Goal: Information Seeking & Learning: Learn about a topic

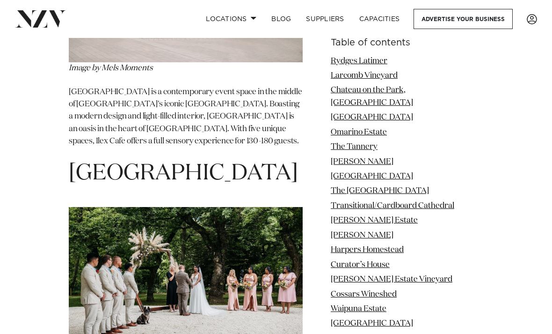
scroll to position [7507, 0]
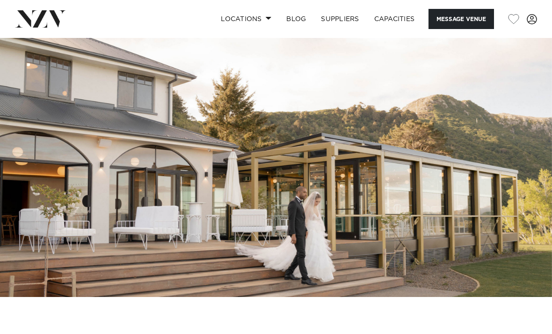
click at [401, 14] on link "Capacities" at bounding box center [395, 19] width 56 height 20
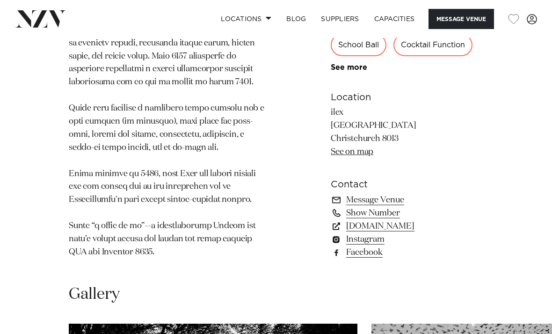
scroll to position [711, 0]
click at [401, 220] on link "goodcompany.nz" at bounding box center [407, 226] width 153 height 13
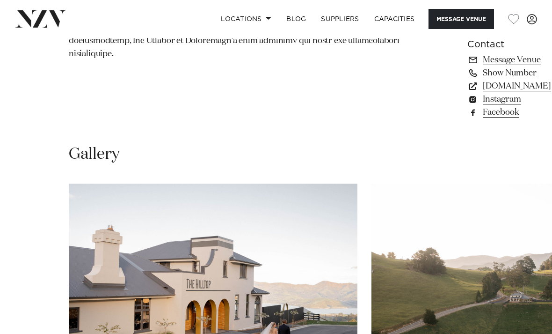
scroll to position [727, 0]
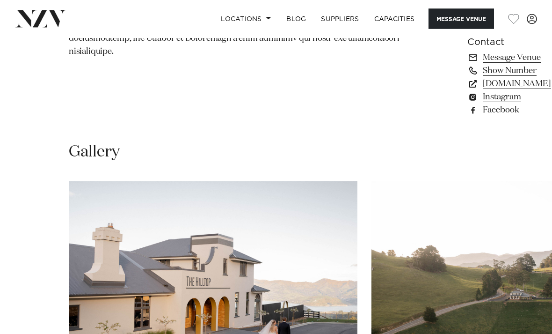
click at [468, 91] on link "[DOMAIN_NAME]" at bounding box center [510, 84] width 84 height 13
